Goal: Transaction & Acquisition: Obtain resource

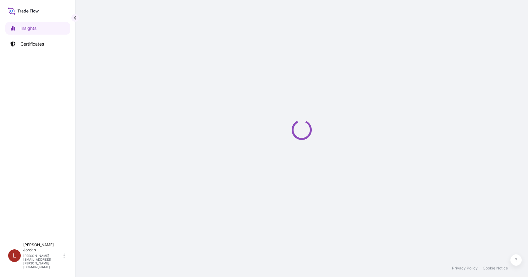
select select "2025"
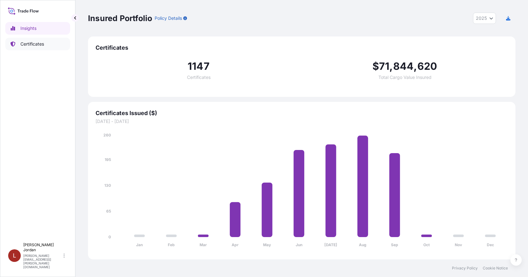
click at [15, 44] on icon at bounding box center [12, 43] width 5 height 5
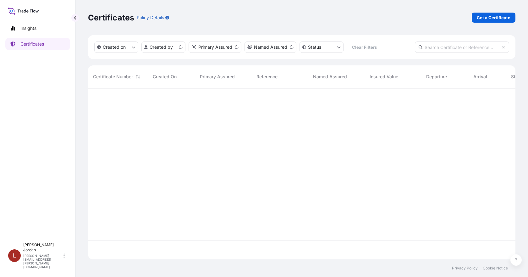
scroll to position [170, 423]
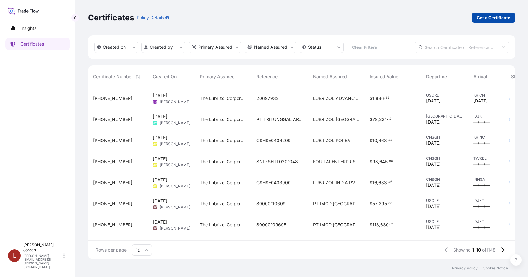
click at [485, 13] on link "Get a Certificate" at bounding box center [494, 18] width 44 height 10
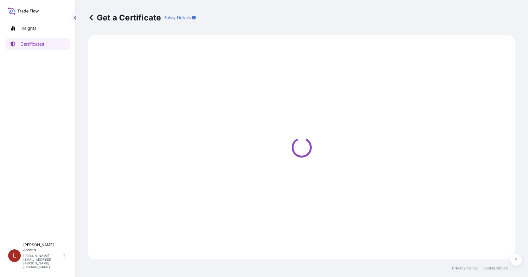
select select "Barge"
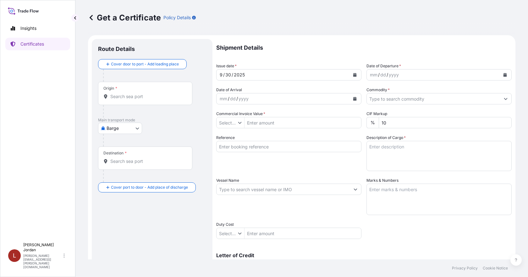
type input "$ USD"
click at [136, 91] on div "Origin *" at bounding box center [145, 93] width 94 height 23
click at [136, 93] on input "Origin *" at bounding box center [147, 96] width 74 height 6
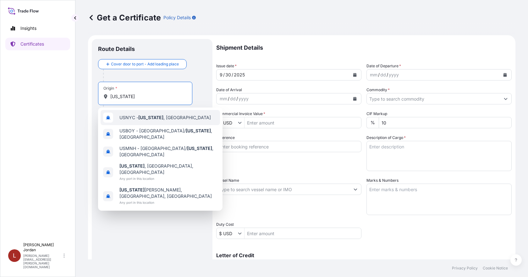
click at [182, 116] on span "USNYC - [US_STATE] , [GEOGRAPHIC_DATA]" at bounding box center [164, 117] width 91 height 6
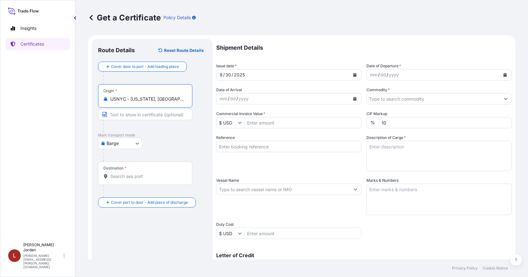
type input "USNYC - [US_STATE], [GEOGRAPHIC_DATA]"
click at [153, 175] on input "Destination *" at bounding box center [147, 176] width 74 height 6
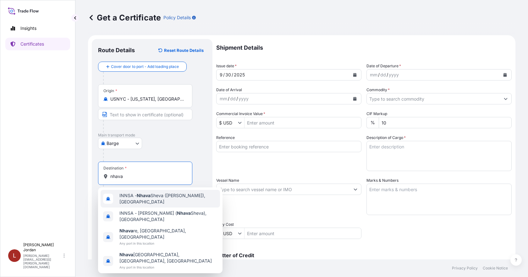
click at [155, 195] on span "INNSA - [GEOGRAPHIC_DATA] ([PERSON_NAME]), [GEOGRAPHIC_DATA]" at bounding box center [168, 198] width 98 height 13
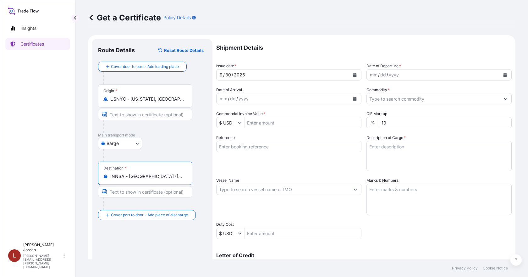
type input "INNSA - [GEOGRAPHIC_DATA] ([PERSON_NAME]), [GEOGRAPHIC_DATA]"
click at [503, 72] on button "Calendar" at bounding box center [505, 75] width 10 height 10
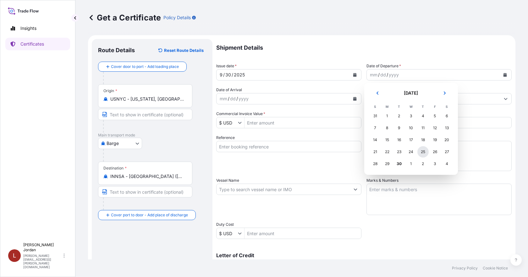
click at [420, 151] on div "25" at bounding box center [422, 151] width 11 height 11
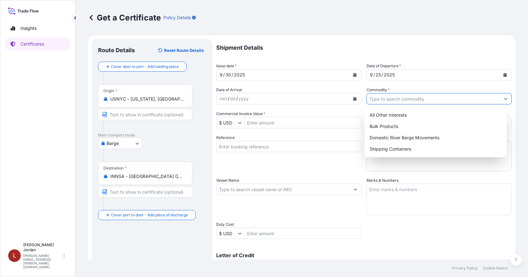
click at [500, 97] on button "Show suggestions" at bounding box center [505, 98] width 11 height 11
click at [399, 148] on div "Shipping Containers" at bounding box center [435, 148] width 137 height 11
type input "Shipping Containers"
click at [280, 122] on input "Commercial Invoice Value *" at bounding box center [303, 122] width 117 height 11
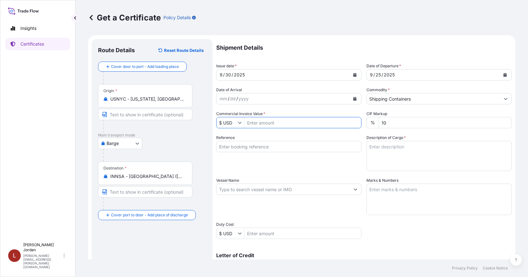
click at [252, 145] on input "Reference" at bounding box center [288, 146] width 145 height 11
paste input "80000110551"
type input "80000110551"
click at [267, 126] on input "Commercial Invoice Value *" at bounding box center [303, 122] width 117 height 11
paste input "8,461.92"
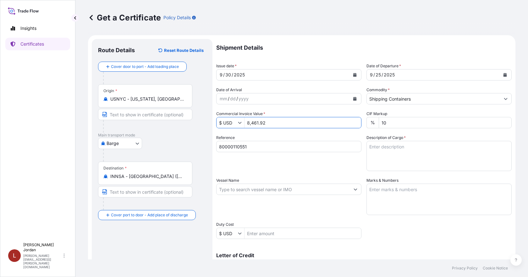
type input "8,461.92"
click at [383, 147] on textarea "Description of Cargo *" at bounding box center [438, 156] width 145 height 30
paste textarea "4 DRUMS LUBRIZOL 2382, 450 LB DRUM Not Regulated. Flash Point: 238.00 °C NMFC 1…"
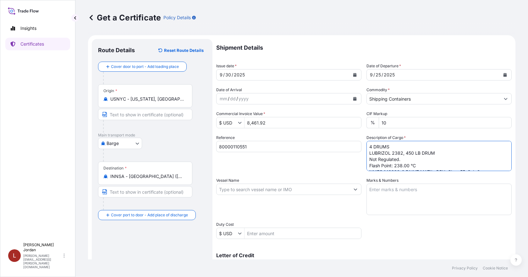
scroll to position [23, 0]
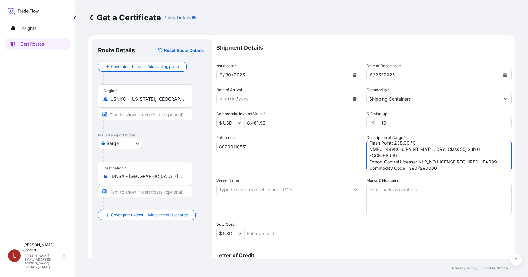
type textarea "4 DRUMS LUBRIZOL 2382, 450 LB DRUM Not Regulated. Flash Point: 238.00 °C NMFC 1…"
click at [382, 227] on div "Shipment Details Issue date * [DATE] Date of Departure * [DATE] Date of Arrival…" at bounding box center [363, 188] width 295 height 299
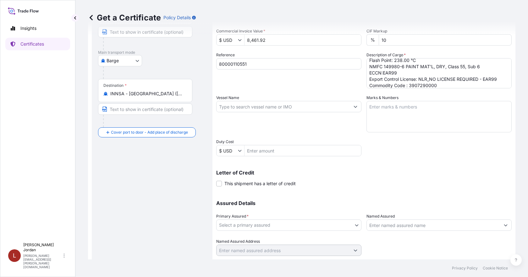
scroll to position [94, 0]
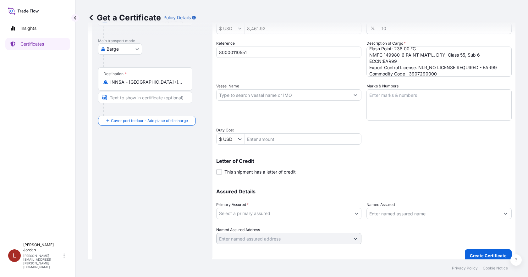
click at [301, 215] on body "Insights Certificates L [PERSON_NAME] [PERSON_NAME][EMAIL_ADDRESS][PERSON_NAME]…" at bounding box center [264, 138] width 528 height 277
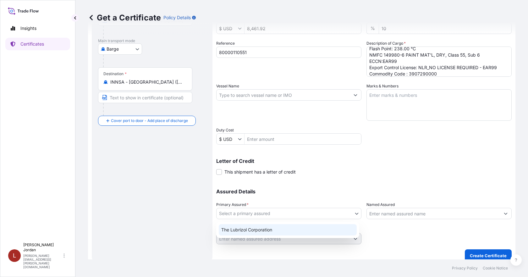
click at [299, 229] on div "The Lubrizol Corporation" at bounding box center [288, 229] width 138 height 11
select select "31566"
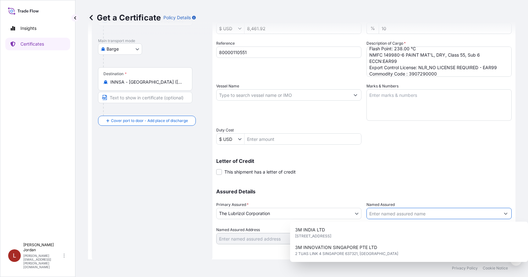
click at [387, 213] on input "Named Assured" at bounding box center [433, 213] width 133 height 11
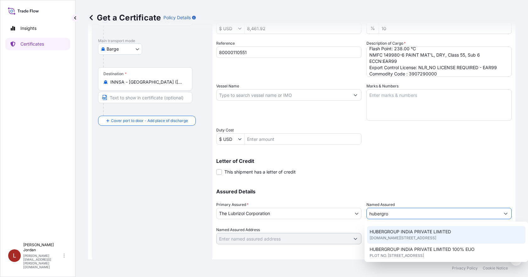
scroll to position [41, 0]
click at [434, 238] on span "[DOMAIN_NAME][STREET_ADDRESS]" at bounding box center [403, 236] width 67 height 6
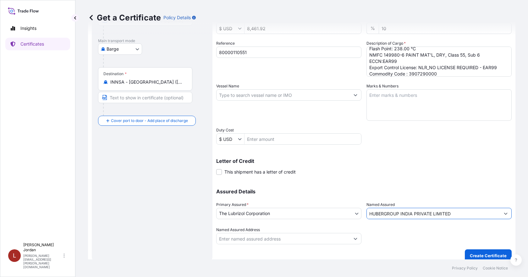
type input "HUBERGROUP INDIA PRIVATE LIMITED"
drag, startPoint x: 398, startPoint y: 239, endPoint x: 406, endPoint y: 246, distance: 10.2
click at [399, 243] on div at bounding box center [438, 236] width 145 height 18
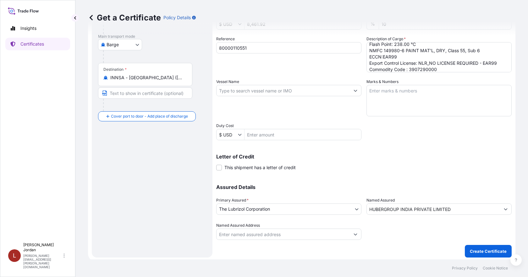
scroll to position [101, 0]
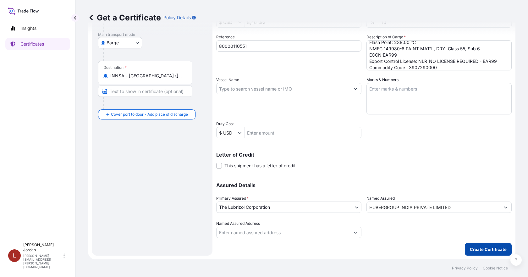
click at [481, 250] on p "Create Certificate" at bounding box center [488, 249] width 37 height 6
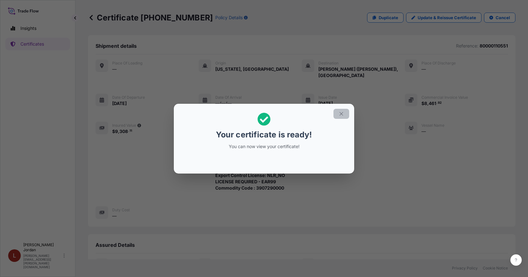
click at [338, 113] on button "button" at bounding box center [341, 114] width 16 height 10
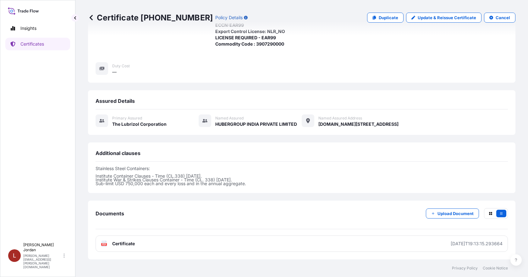
scroll to position [157, 0]
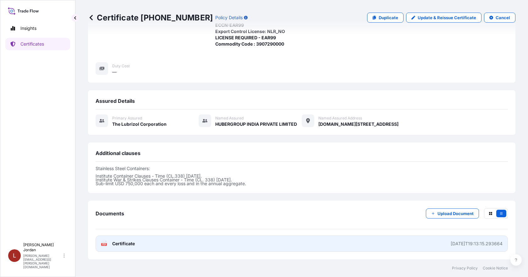
click at [284, 248] on link "PDF Certificate [DATE]T19:13:15.293664" at bounding box center [302, 243] width 412 height 16
